Goal: Task Accomplishment & Management: Complete application form

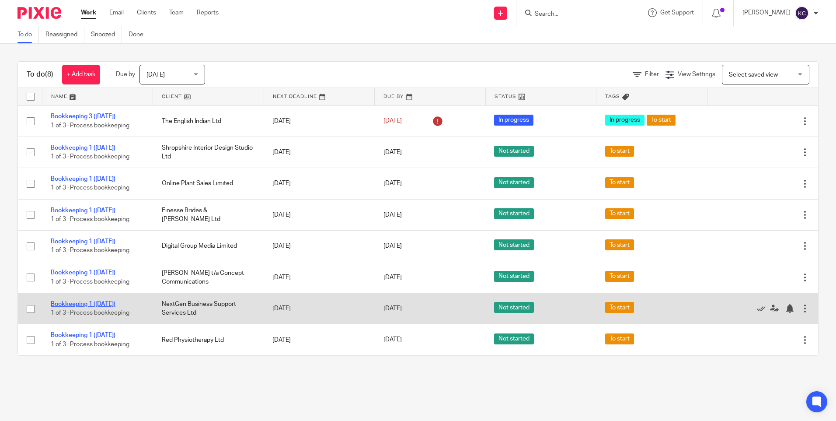
click at [107, 301] on link "Bookkeeping 1 ([DATE])" at bounding box center [83, 304] width 65 height 6
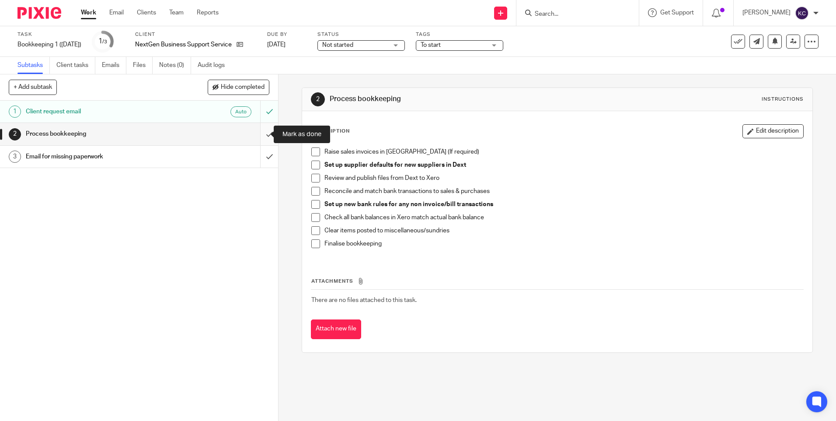
click at [260, 135] on input "submit" at bounding box center [139, 134] width 278 height 22
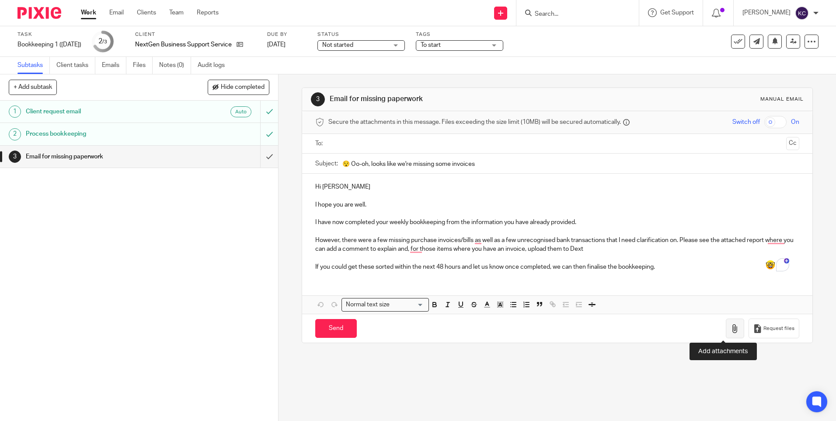
click at [726, 338] on button "button" at bounding box center [735, 328] width 18 height 20
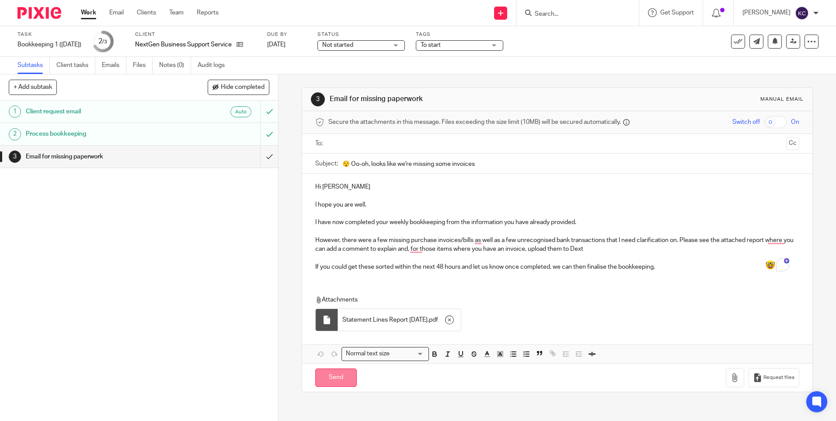
click at [330, 383] on input "Send" at bounding box center [336, 377] width 42 height 19
click at [334, 380] on input "Send" at bounding box center [336, 377] width 42 height 19
click at [341, 379] on input "Send" at bounding box center [336, 377] width 42 height 19
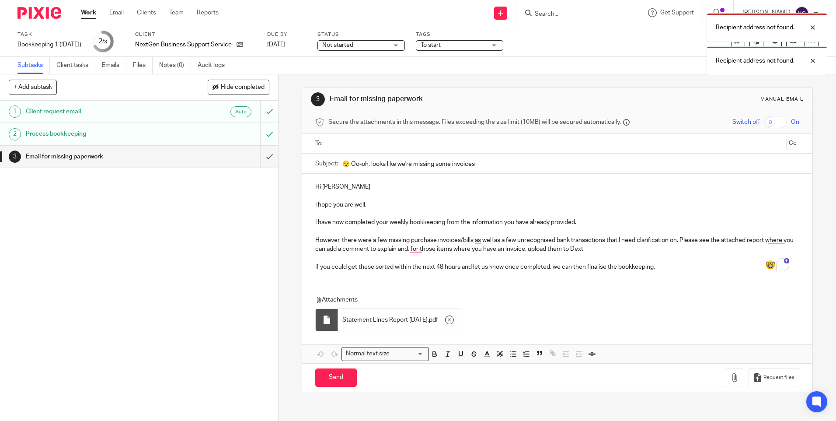
click at [342, 135] on div at bounding box center [557, 144] width 457 height 20
click at [341, 143] on input "text" at bounding box center [557, 144] width 451 height 10
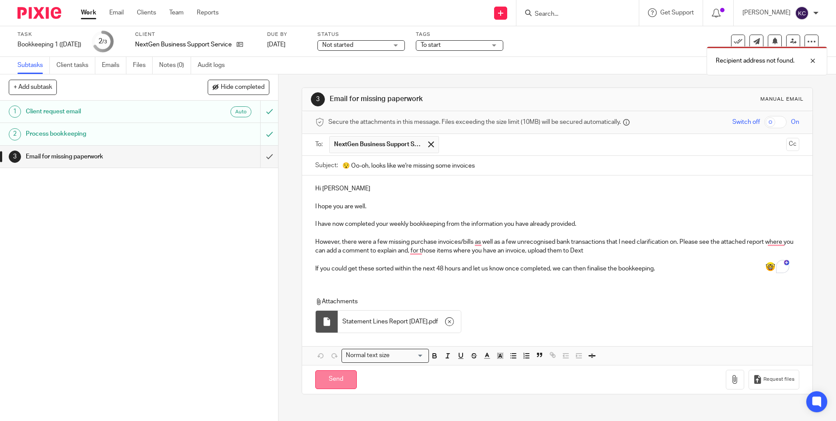
click at [325, 373] on input "Send" at bounding box center [336, 379] width 42 height 19
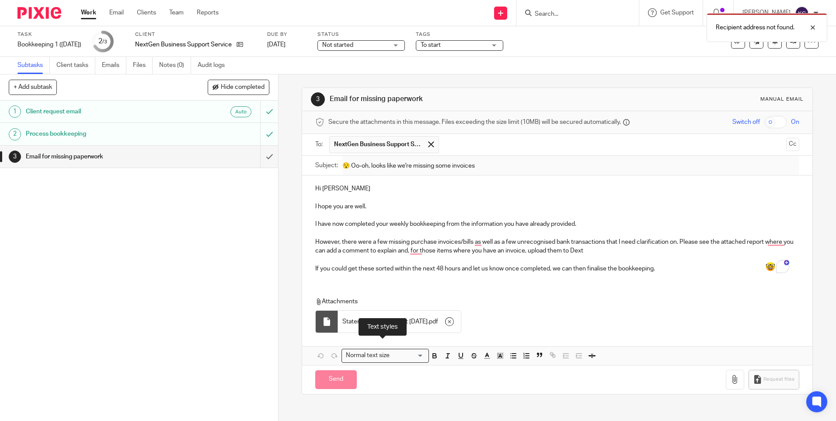
type input "Sent"
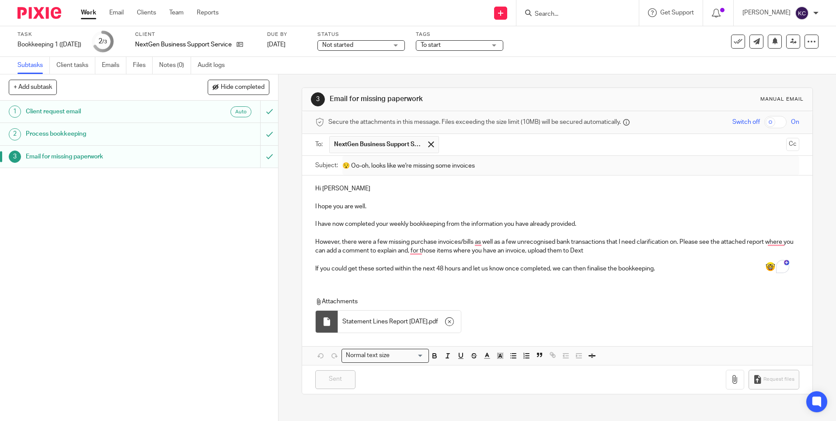
click at [91, 9] on link "Work" at bounding box center [88, 12] width 15 height 9
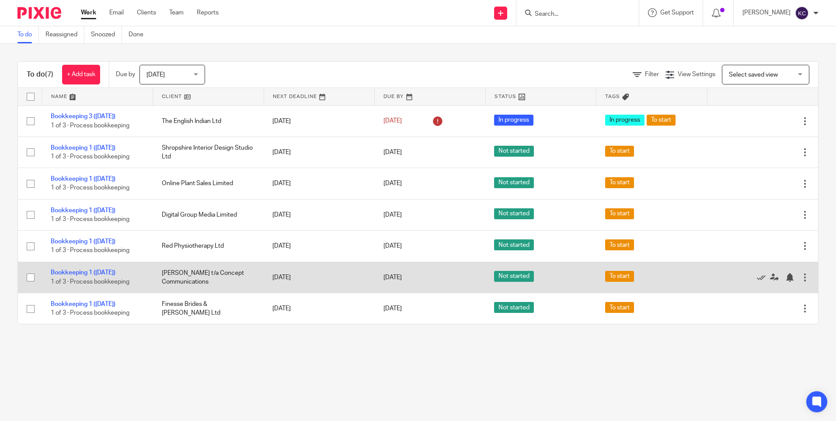
click at [185, 276] on td "Kathryn Hyde t/a Concept Communications" at bounding box center [208, 277] width 111 height 31
click at [121, 273] on td "Bookkeeping 1 (Monday) 1 of 3 · Process bookkeeping" at bounding box center [97, 277] width 111 height 31
click at [115, 273] on link "Bookkeeping 1 ([DATE])" at bounding box center [83, 272] width 65 height 6
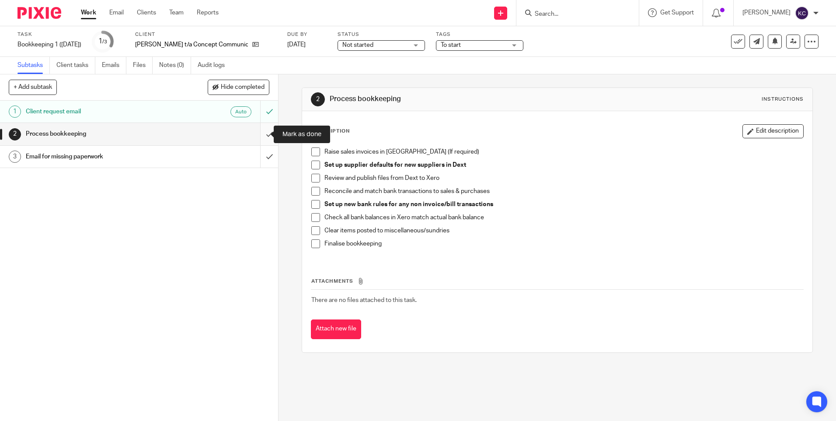
click at [261, 135] on input "submit" at bounding box center [139, 134] width 278 height 22
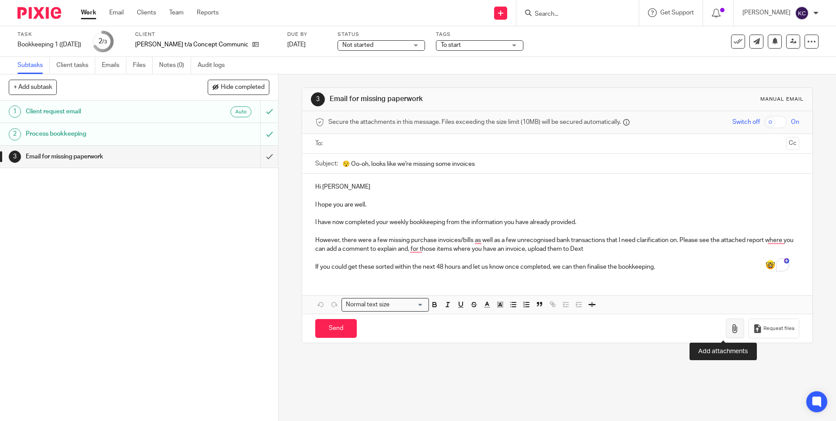
click at [731, 327] on icon "button" at bounding box center [735, 328] width 9 height 9
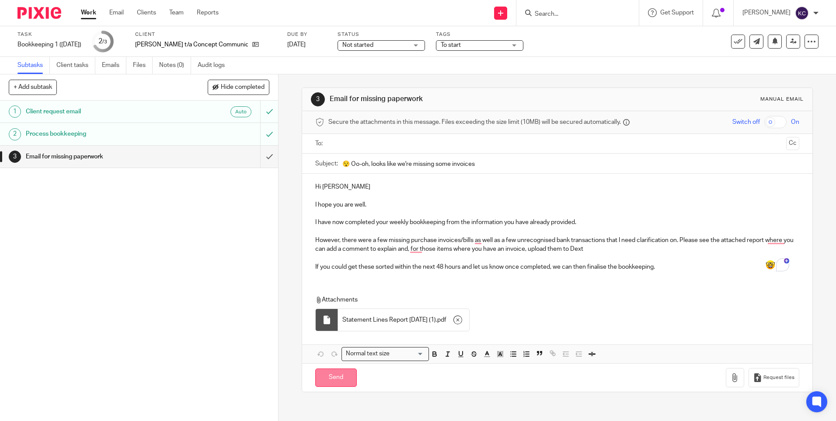
click at [330, 377] on input "Send" at bounding box center [336, 377] width 42 height 19
click at [375, 141] on input "text" at bounding box center [557, 144] width 451 height 10
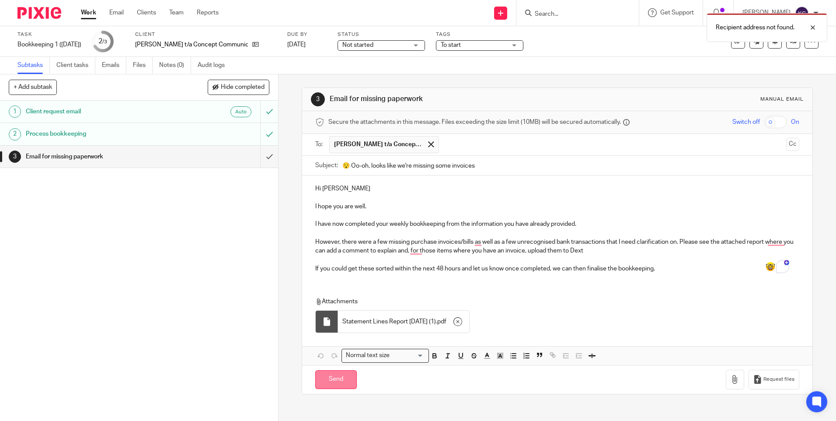
click at [336, 382] on input "Send" at bounding box center [336, 379] width 42 height 19
type input "Sent"
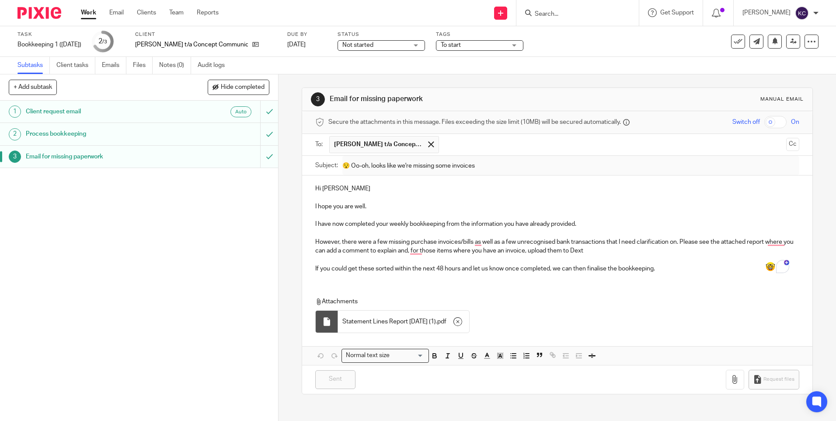
click at [94, 11] on link "Work" at bounding box center [88, 12] width 15 height 9
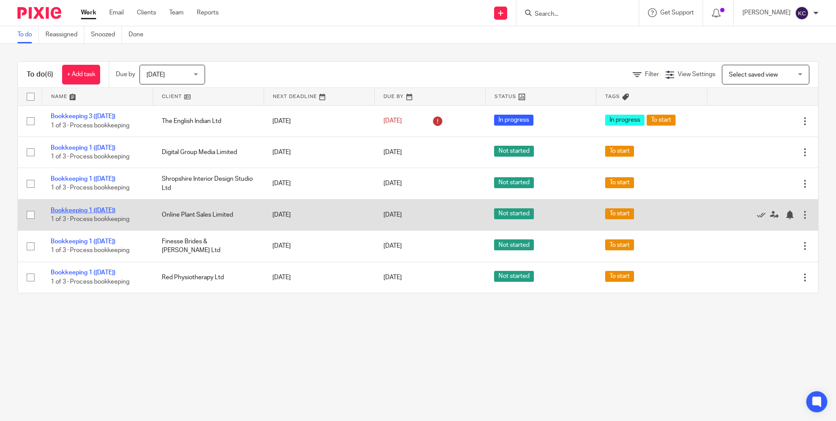
click at [86, 207] on link "Bookkeeping 1 ([DATE])" at bounding box center [83, 210] width 65 height 6
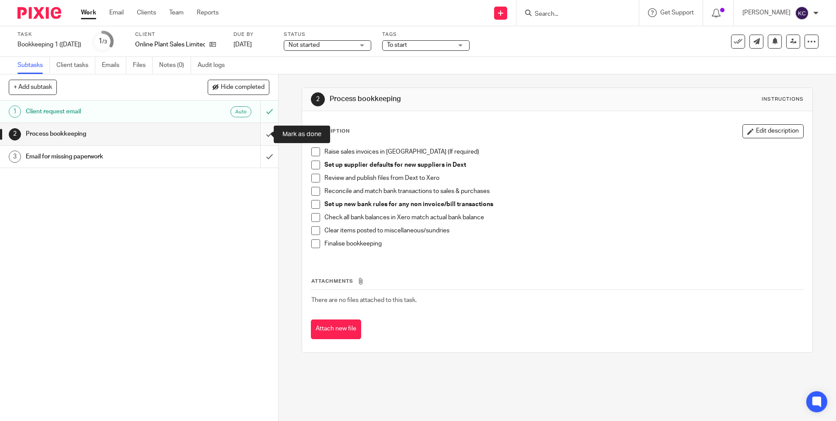
click at [257, 134] on input "submit" at bounding box center [139, 134] width 278 height 22
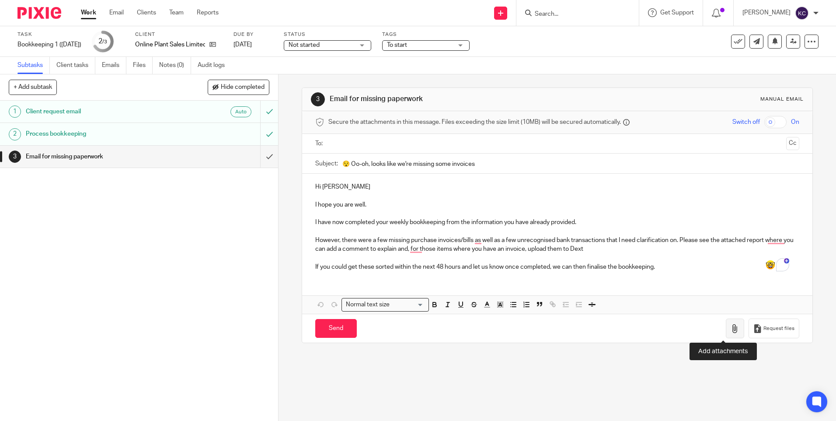
click at [731, 332] on icon "button" at bounding box center [735, 328] width 9 height 9
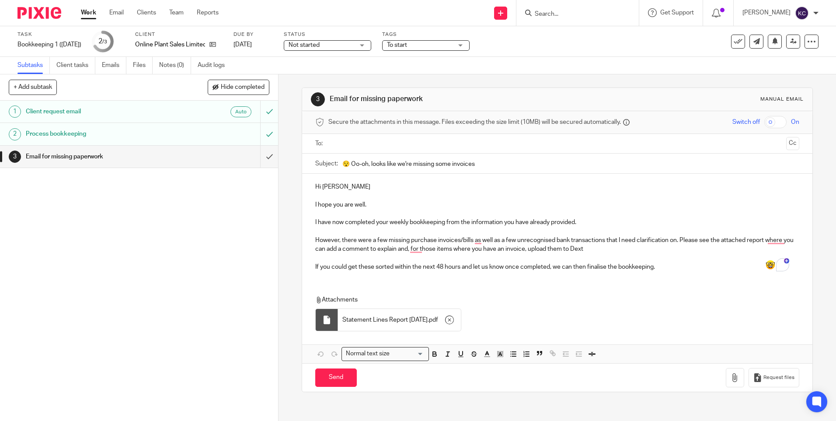
click at [332, 145] on input "text" at bounding box center [557, 144] width 451 height 10
click at [341, 381] on input "Send" at bounding box center [336, 379] width 42 height 19
type input "Sent"
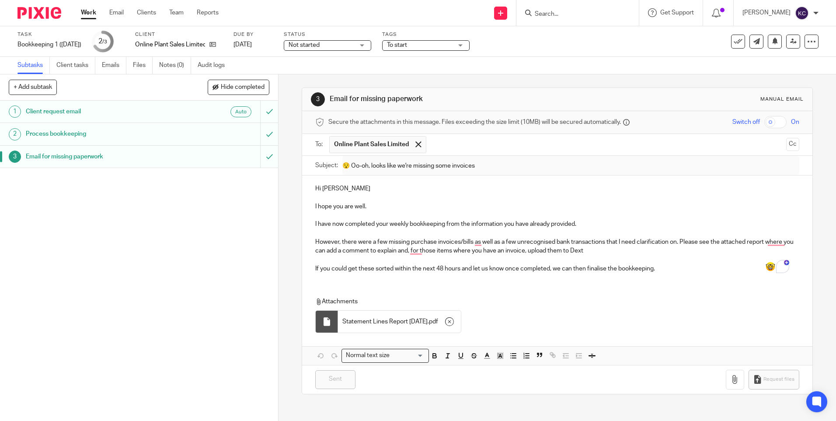
click at [89, 14] on link "Work" at bounding box center [88, 12] width 15 height 9
